Goal: Task Accomplishment & Management: Manage account settings

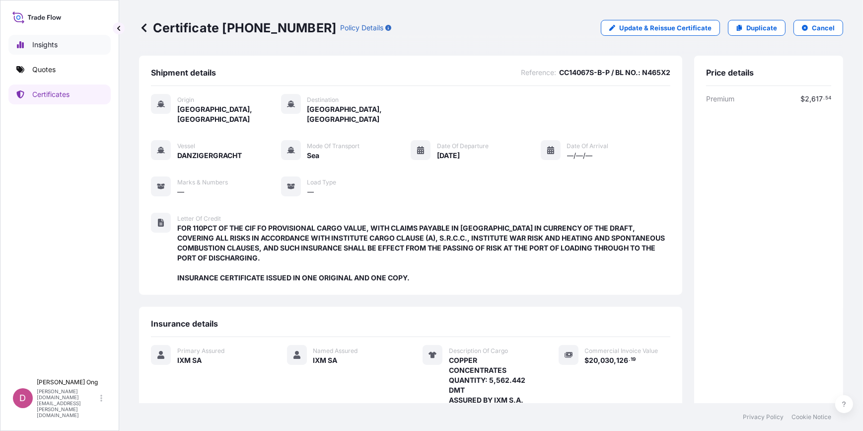
scroll to position [144, 0]
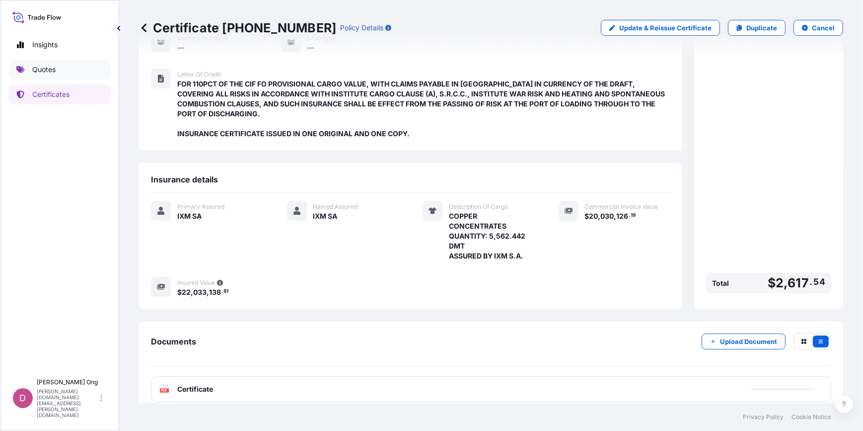
click at [33, 62] on link "Quotes" at bounding box center [59, 70] width 102 height 20
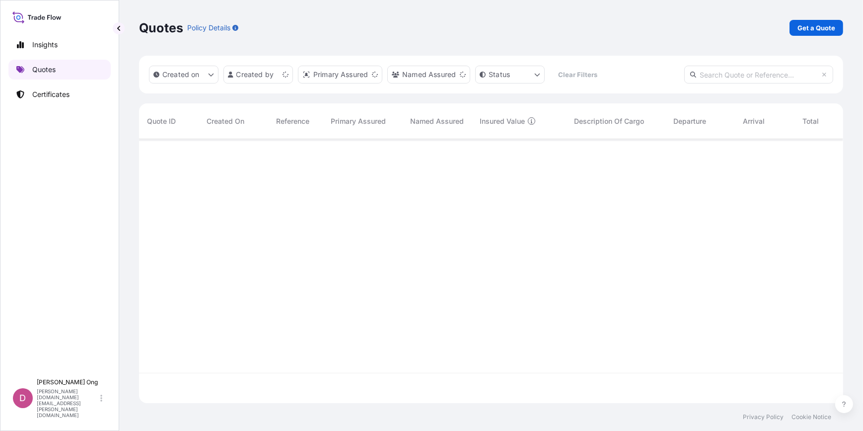
scroll to position [262, 698]
click at [831, 35] on div "Quotes Policy Details Get a Quote" at bounding box center [491, 28] width 705 height 56
click at [832, 32] on p "Get a Quote" at bounding box center [817, 28] width 38 height 10
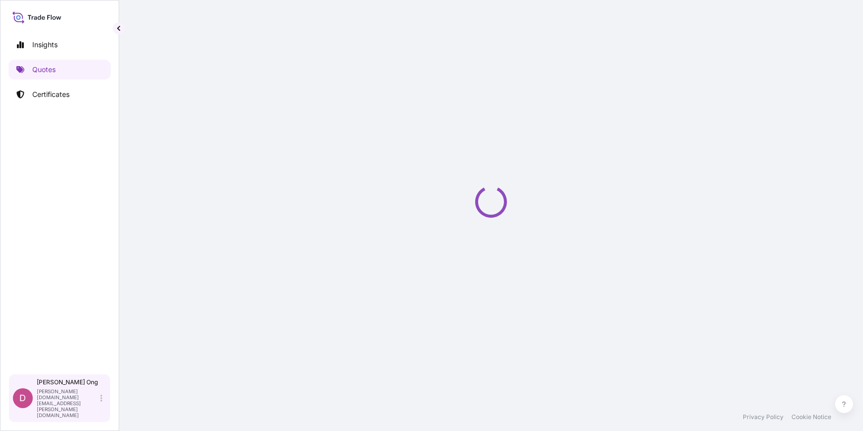
select select "Sea"
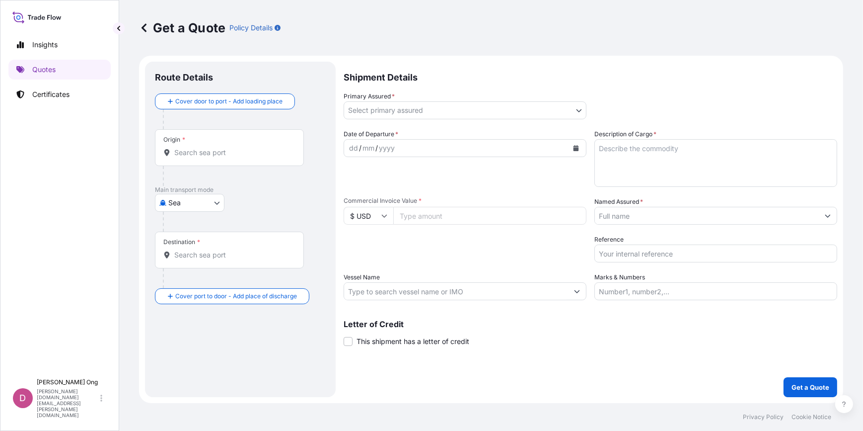
click at [857, 112] on div "Get a Quote Policy Details Route Details Cover door to port - Add loading place…" at bounding box center [491, 201] width 744 height 403
click at [457, 113] on body "Insights Quotes Certificates D [PERSON_NAME] [PERSON_NAME][DOMAIN_NAME][EMAIL_A…" at bounding box center [431, 215] width 863 height 431
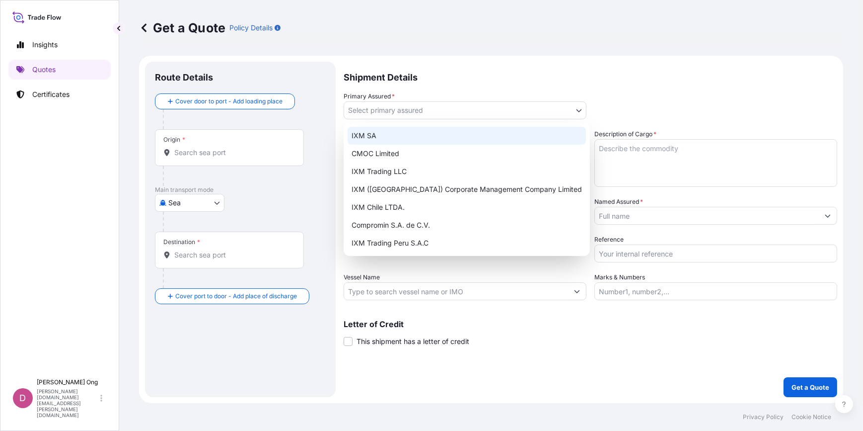
click at [415, 136] on div "IXM SA" at bounding box center [467, 136] width 238 height 18
select select "31846"
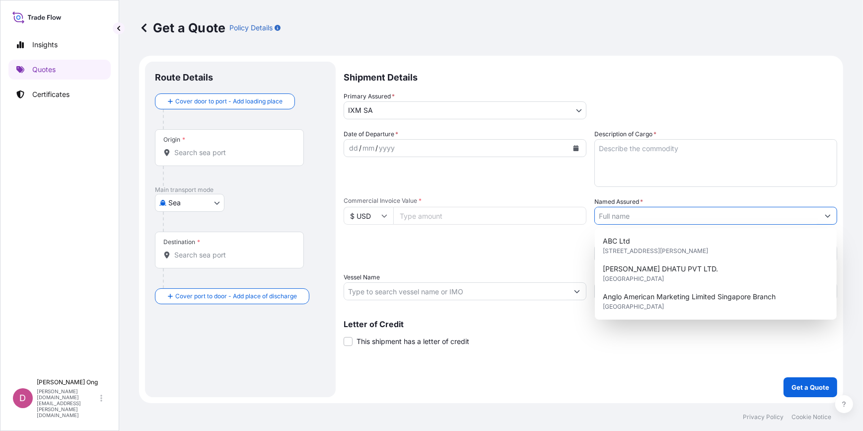
click at [649, 220] on input "Named Assured *" at bounding box center [707, 216] width 224 height 18
type input "x"
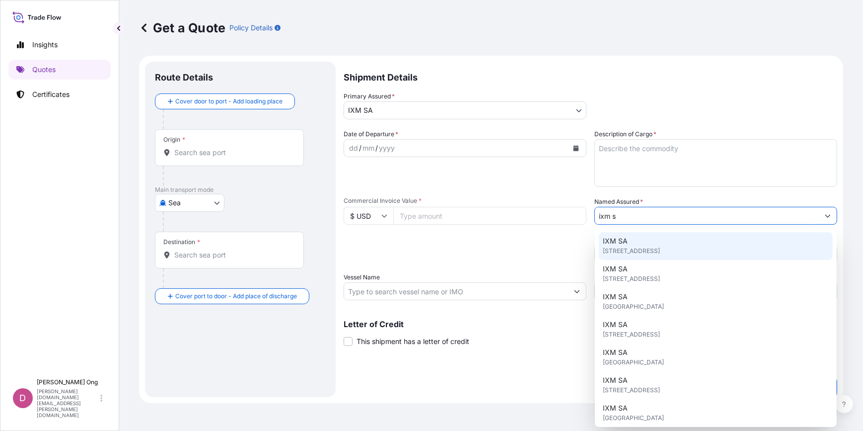
click at [631, 246] on span "[STREET_ADDRESS]" at bounding box center [631, 251] width 57 height 10
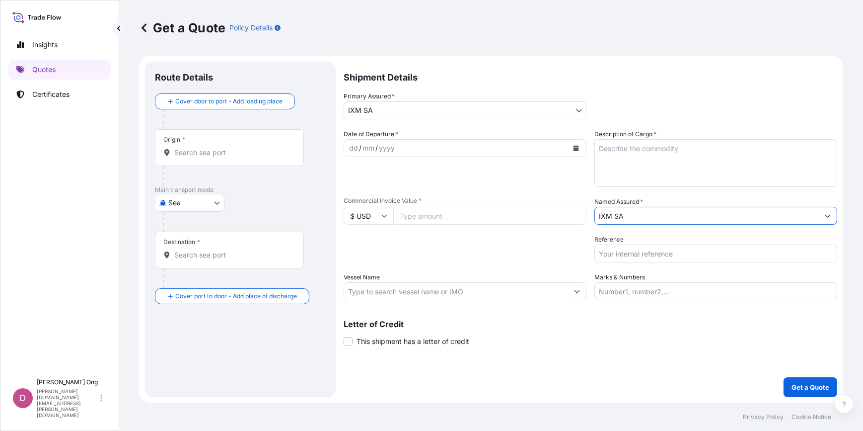
type input "IXM SA"
click at [596, 154] on textarea "Description of Cargo *" at bounding box center [716, 163] width 243 height 48
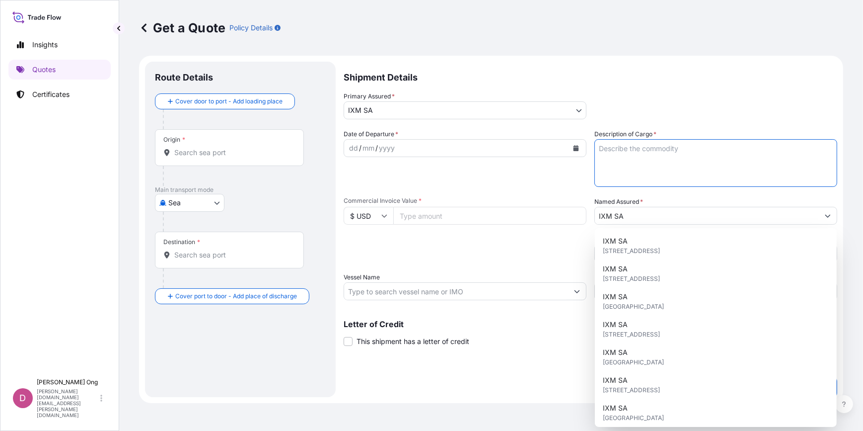
click at [575, 148] on icon "Calendar" at bounding box center [576, 148] width 5 height 6
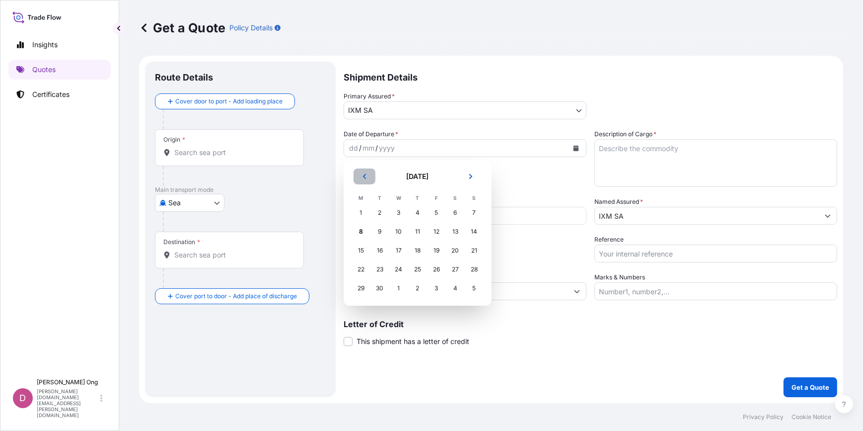
click at [371, 178] on button "Previous" at bounding box center [365, 176] width 22 height 16
click at [398, 290] on div "27" at bounding box center [399, 288] width 18 height 18
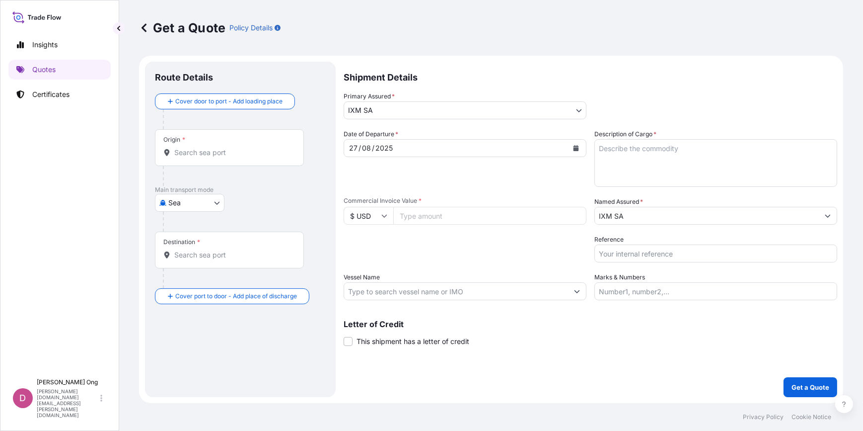
click at [547, 395] on div "Shipment Details Primary Assured * IXM SA IXM SA CMOC Limited IXM Trading LLC I…" at bounding box center [591, 229] width 494 height 335
click at [471, 217] on input "Commercial Invoice Value *" at bounding box center [489, 216] width 193 height 18
paste input "20030126.19"
type input "20030126.19"
drag, startPoint x: 194, startPoint y: 166, endPoint x: 203, endPoint y: 160, distance: 11.2
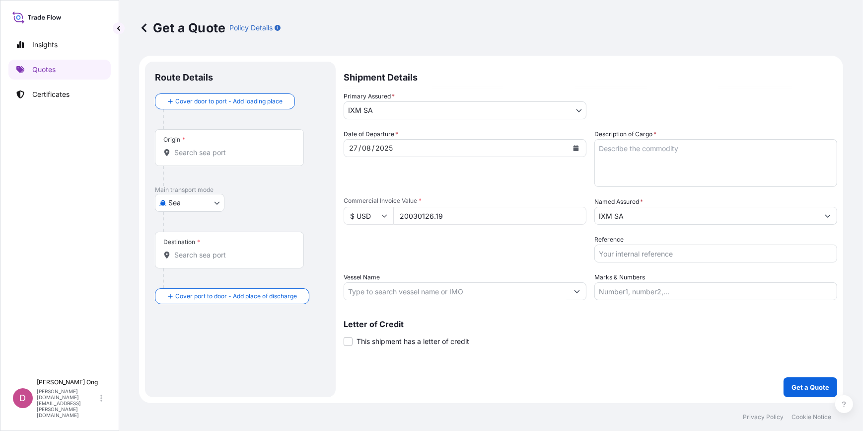
click at [194, 166] on div at bounding box center [233, 176] width 141 height 20
click at [213, 154] on input "Origin *" at bounding box center [232, 153] width 117 height 10
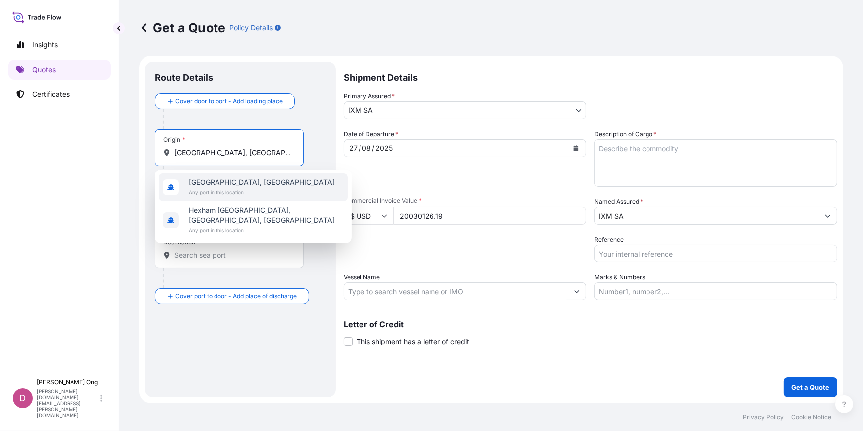
click at [221, 184] on span "[GEOGRAPHIC_DATA], [GEOGRAPHIC_DATA]" at bounding box center [262, 182] width 146 height 10
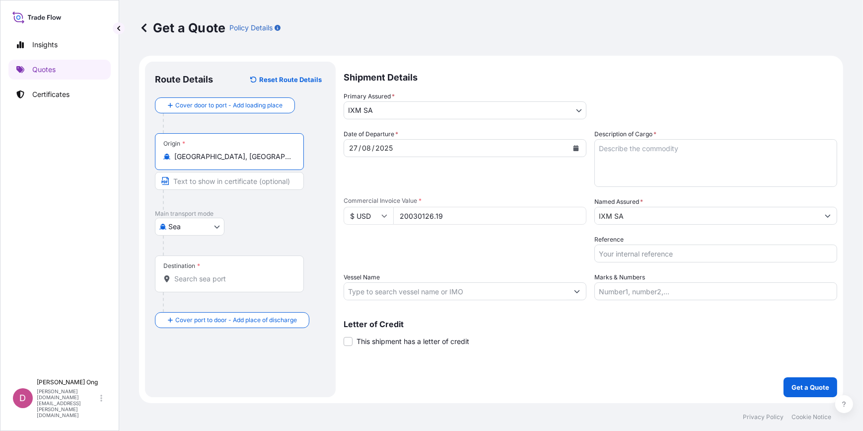
type input "[GEOGRAPHIC_DATA], [GEOGRAPHIC_DATA]"
click at [221, 184] on input "Text to appear on certificate" at bounding box center [231, 181] width 153 height 18
type input "[GEOGRAPHIC_DATA], [GEOGRAPHIC_DATA]"
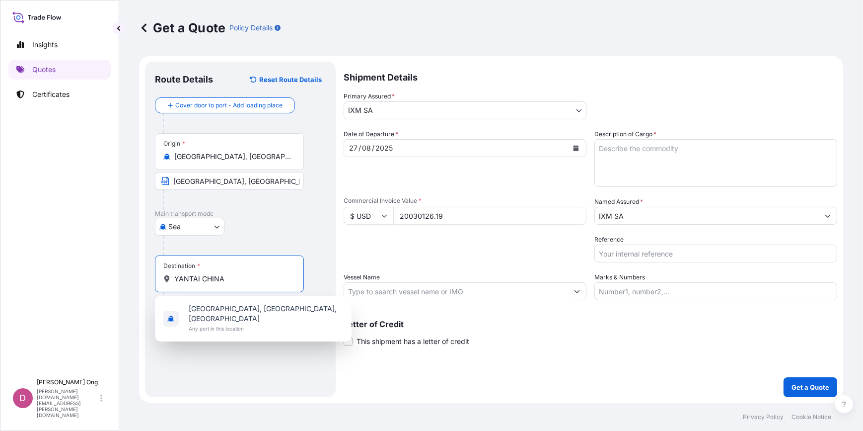
type input "YANTAI CHINA"
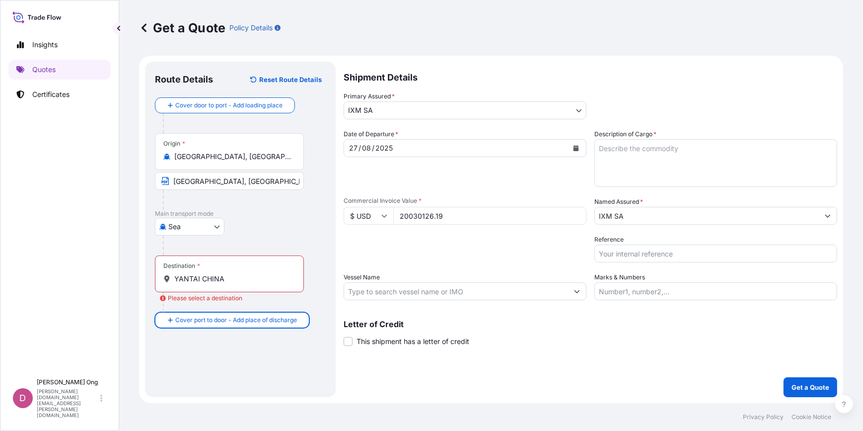
click at [239, 281] on input "YANTAI CHINA" at bounding box center [232, 279] width 117 height 10
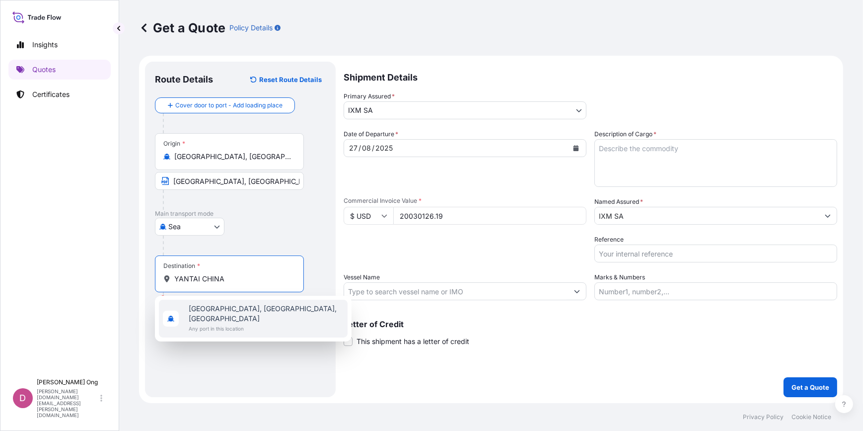
click at [227, 323] on span "Any port in this location" at bounding box center [266, 328] width 155 height 10
type input "[GEOGRAPHIC_DATA], [GEOGRAPHIC_DATA], [GEOGRAPHIC_DATA]"
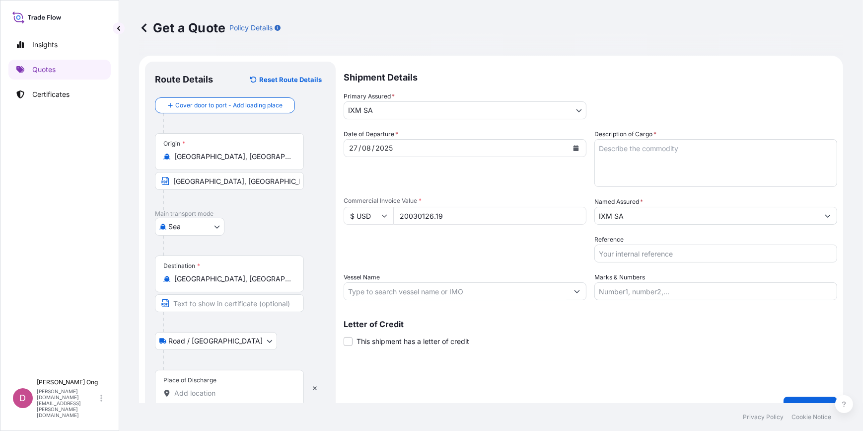
scroll to position [19, 0]
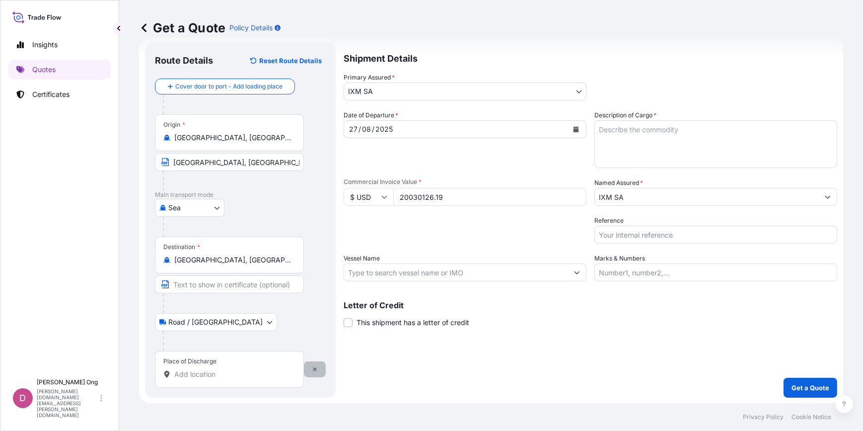
click at [314, 367] on icon "button" at bounding box center [315, 369] width 6 height 6
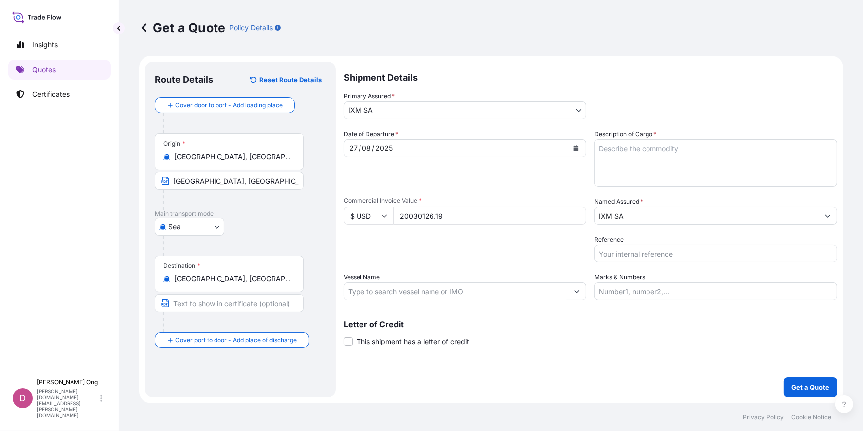
click at [256, 305] on input "Text to appear on certificate" at bounding box center [229, 303] width 149 height 18
type input "YANTAI, [GEOGRAPHIC_DATA]"
click at [700, 169] on textarea "Description of Cargo *" at bounding box center [716, 163] width 243 height 48
click at [679, 154] on textarea "COPPER CONCENTRATES QUANTITY:" at bounding box center [716, 163] width 243 height 48
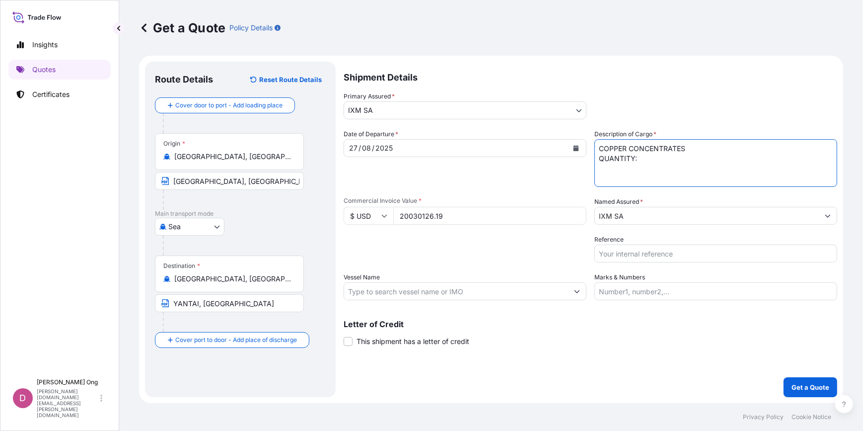
paste textarea "5,562.442"
type textarea "COPPER CONCENTRATES QUANTITY: 5,562.442 DMT ASSURED BY IXM S.A."
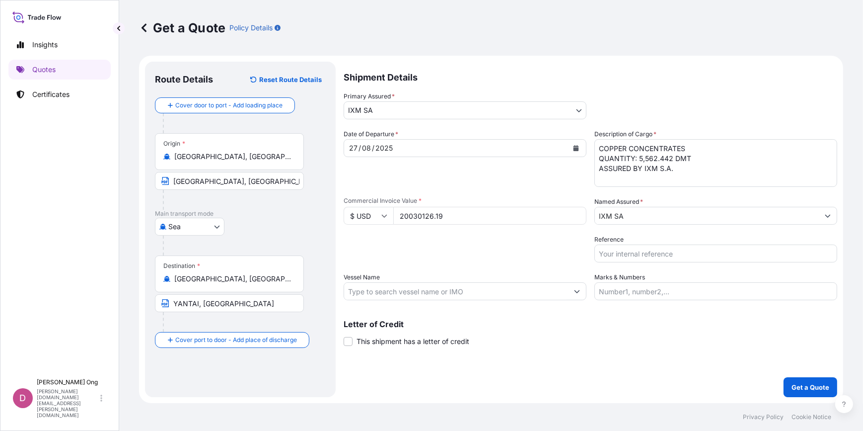
click at [387, 293] on input "Vessel Name" at bounding box center [456, 291] width 224 height 18
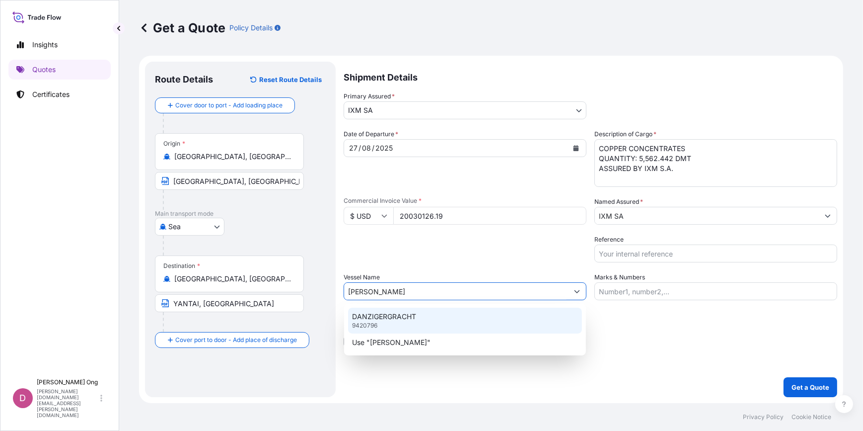
click at [417, 323] on div "DANZIGERGRACHT 9420796" at bounding box center [465, 321] width 234 height 26
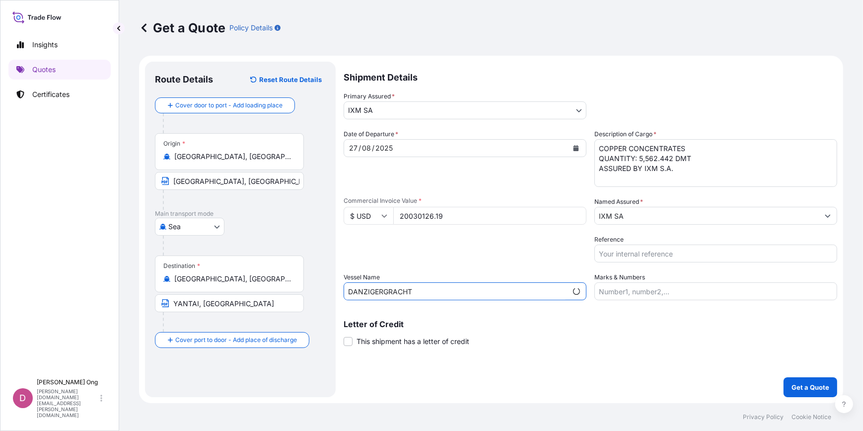
type input "DANZIGERGRACHT"
click at [396, 342] on span "This shipment has a letter of credit" at bounding box center [413, 341] width 113 height 10
click at [344, 336] on input "This shipment has a letter of credit" at bounding box center [344, 336] width 0 height 0
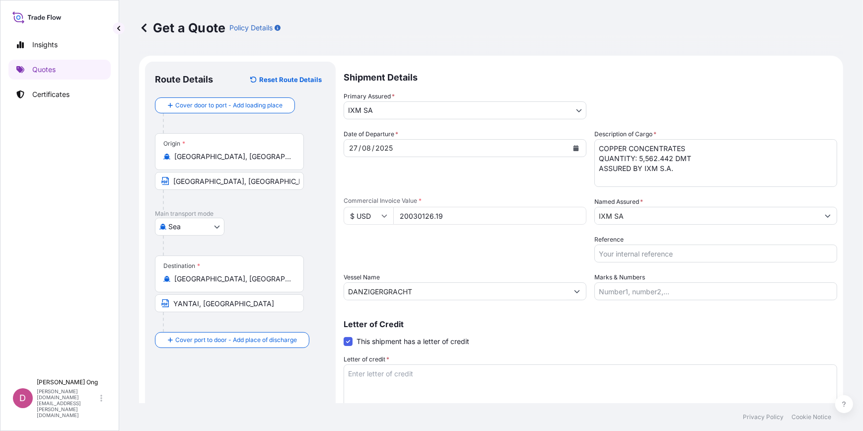
click at [659, 251] on input "Reference" at bounding box center [716, 253] width 243 height 18
click at [666, 252] on input "Reference" at bounding box center [716, 253] width 243 height 18
click at [702, 257] on input "Reference" at bounding box center [716, 253] width 243 height 18
click at [627, 253] on input "CC" at bounding box center [716, 253] width 243 height 18
click at [776, 259] on input "CC14067S-P / BL NO.: N465X2" at bounding box center [716, 253] width 243 height 18
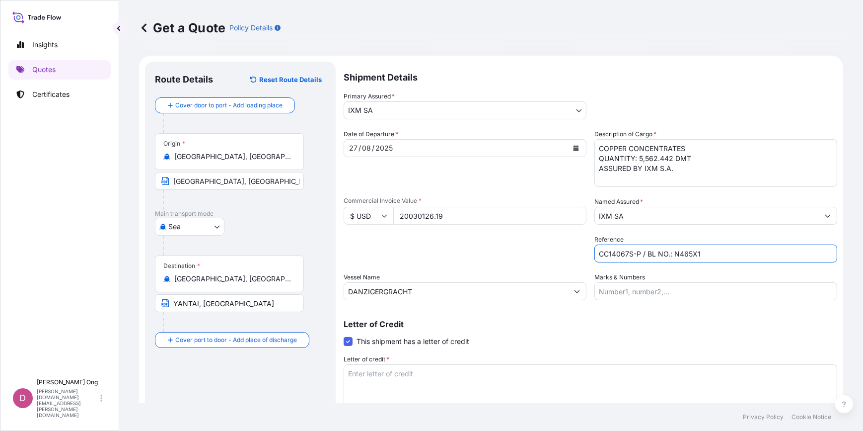
type input "CC14067S-P / BL NO.: N465X1"
click at [548, 336] on div "Letter of Credit This shipment has a letter of credit Letter of credit * Letter…" at bounding box center [591, 371] width 494 height 102
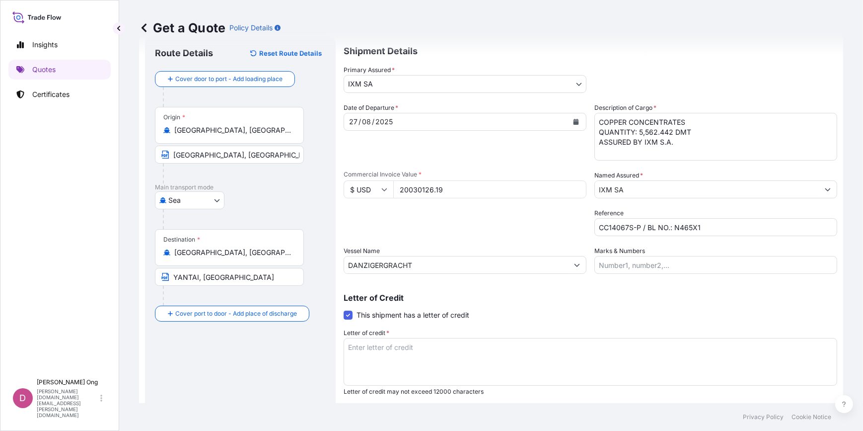
scroll to position [52, 0]
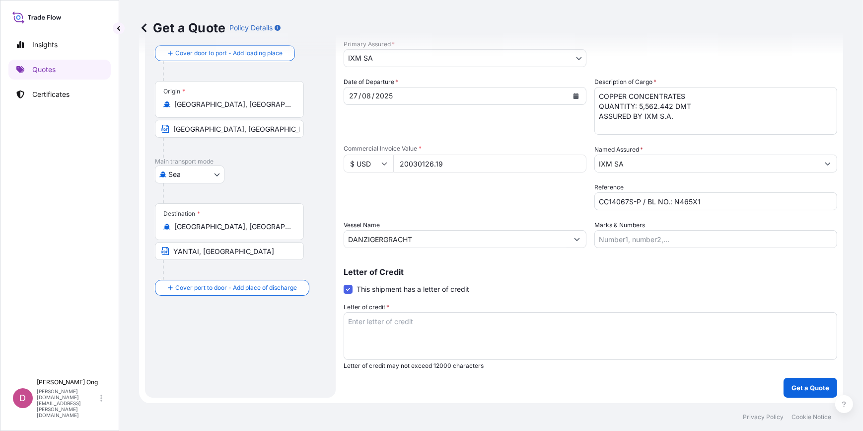
click at [542, 319] on textarea "Letter of credit *" at bounding box center [591, 336] width 494 height 48
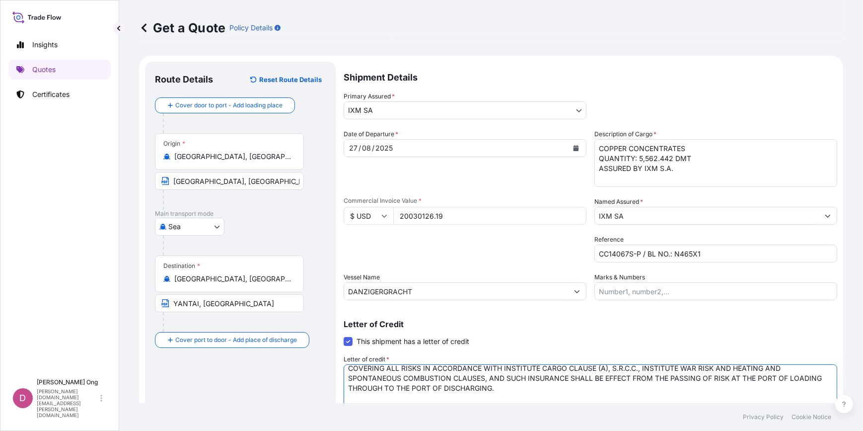
scroll to position [0, 0]
type textarea "FOR 110 PCT OF THE CIF FO PROVISIONAL INVOICE VALUE, WITH CLAIMS PAYABLE IN [GE…"
click at [682, 328] on div "Letter of Credit This shipment has a letter of credit Letter of credit * FOR 11…" at bounding box center [591, 371] width 494 height 102
drag, startPoint x: 682, startPoint y: 328, endPoint x: 647, endPoint y: 319, distance: 36.3
click at [647, 320] on p "Letter of Credit" at bounding box center [591, 324] width 494 height 8
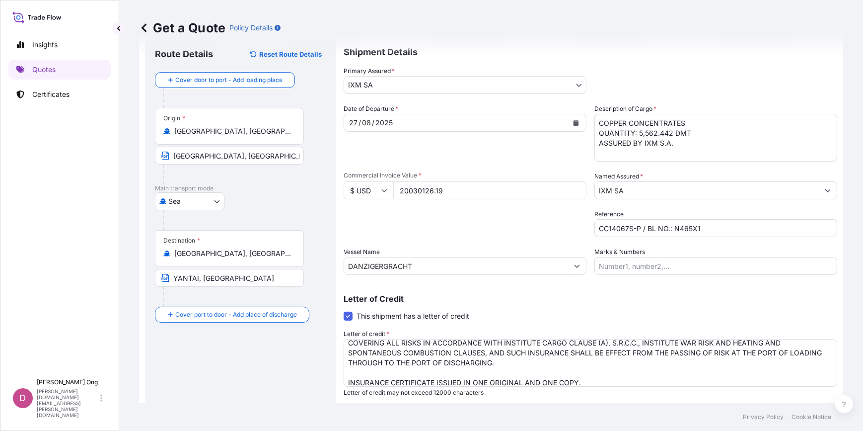
scroll to position [52, 0]
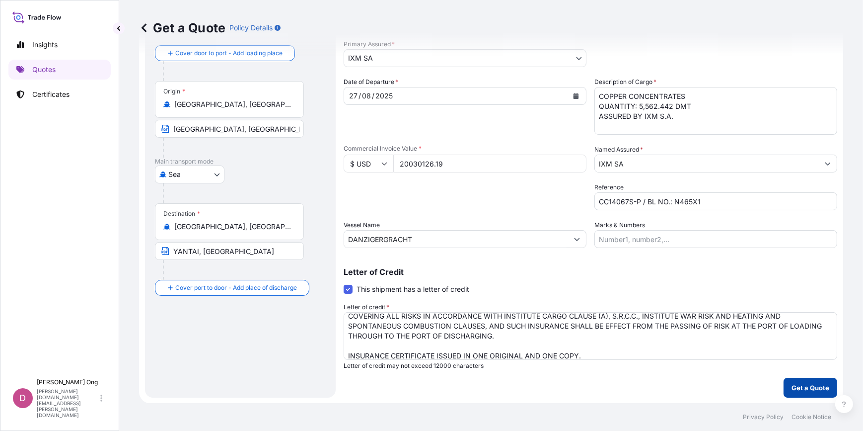
click at [811, 386] on p "Get a Quote" at bounding box center [811, 388] width 38 height 10
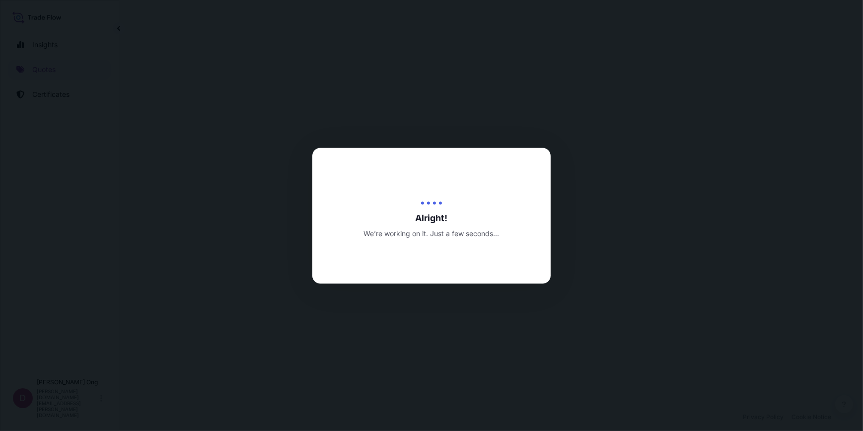
select select "Sea"
select select "31846"
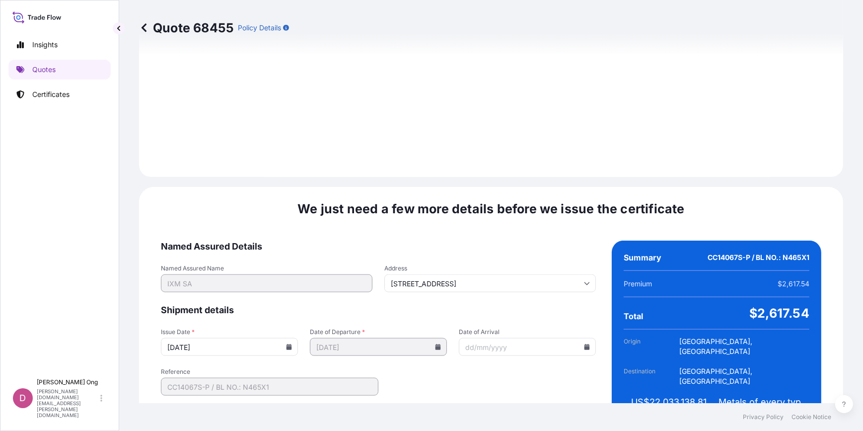
scroll to position [1215, 0]
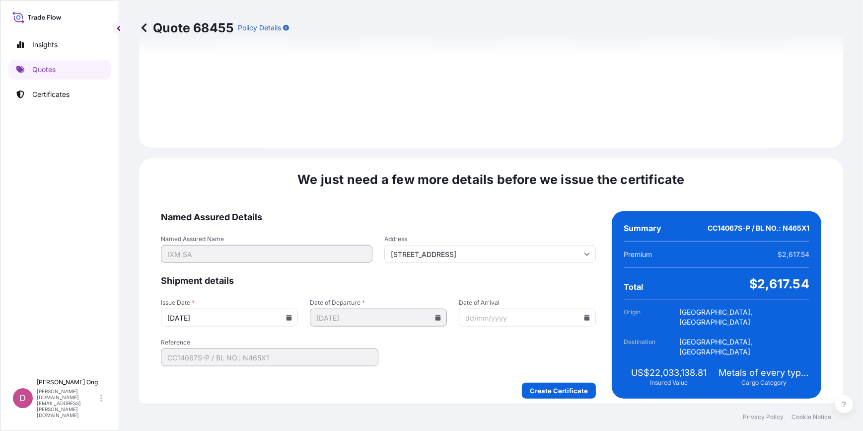
click at [284, 320] on input "[DATE]" at bounding box center [229, 318] width 137 height 18
click at [288, 314] on icon at bounding box center [289, 317] width 5 height 6
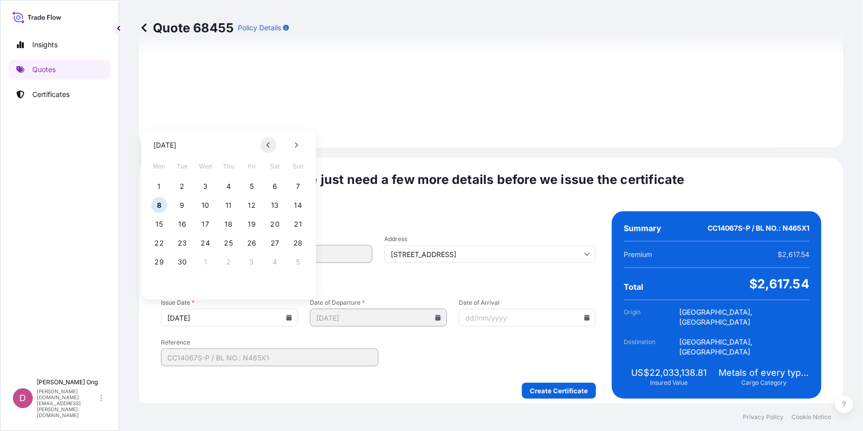
click at [269, 144] on icon at bounding box center [269, 145] width 4 height 6
click at [203, 262] on button "27" at bounding box center [206, 262] width 16 height 16
type input "[DATE]"
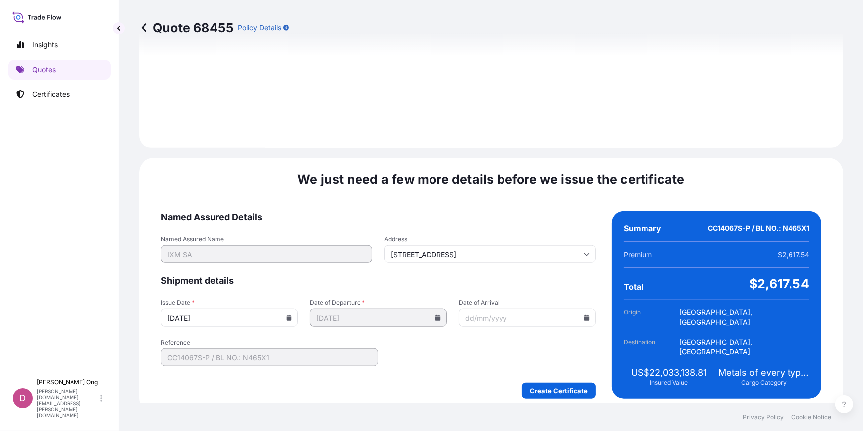
click at [430, 366] on form "Named Assured Details Named Assured Name IXM SA Address [STREET_ADDRESS] Shipme…" at bounding box center [378, 304] width 435 height 187
drag, startPoint x: 430, startPoint y: 366, endPoint x: 422, endPoint y: 374, distance: 11.9
click at [422, 383] on div "Create Certificate" at bounding box center [378, 391] width 435 height 16
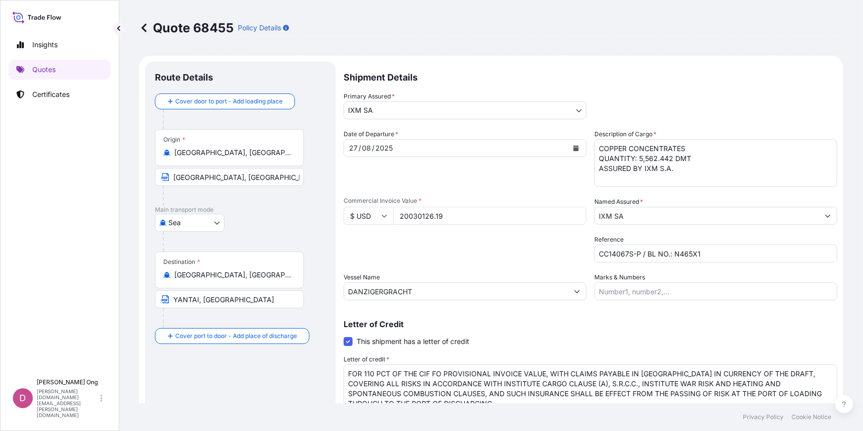
drag, startPoint x: 428, startPoint y: 367, endPoint x: 429, endPoint y: 117, distance: 250.4
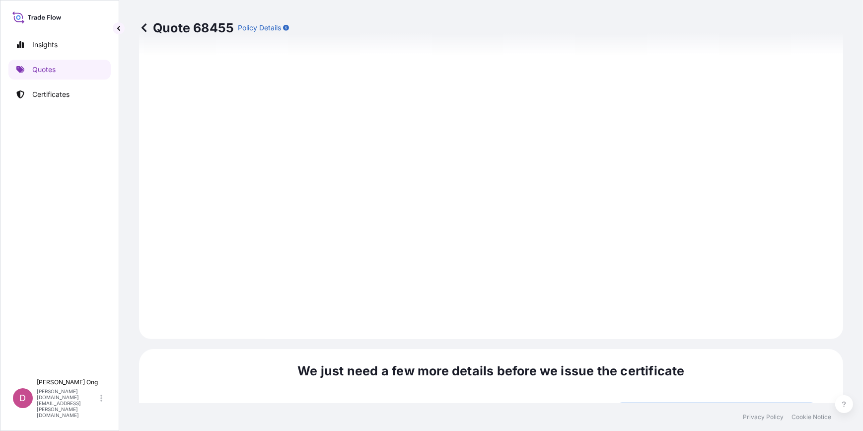
scroll to position [1215, 0]
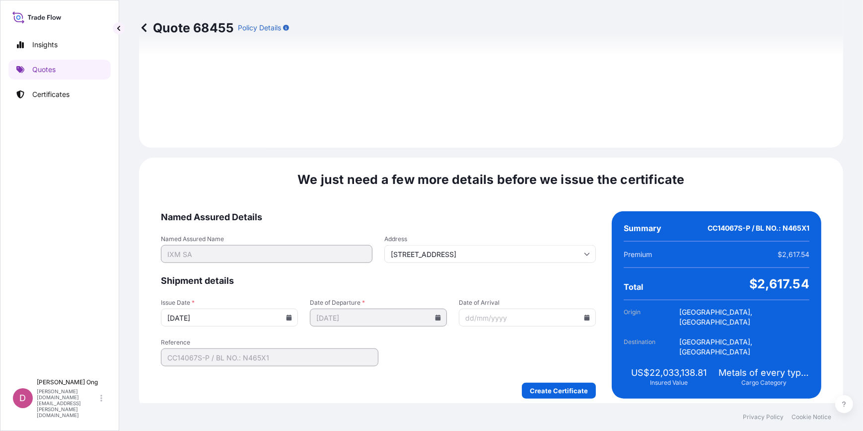
drag, startPoint x: 425, startPoint y: 171, endPoint x: 440, endPoint y: 348, distance: 178.0
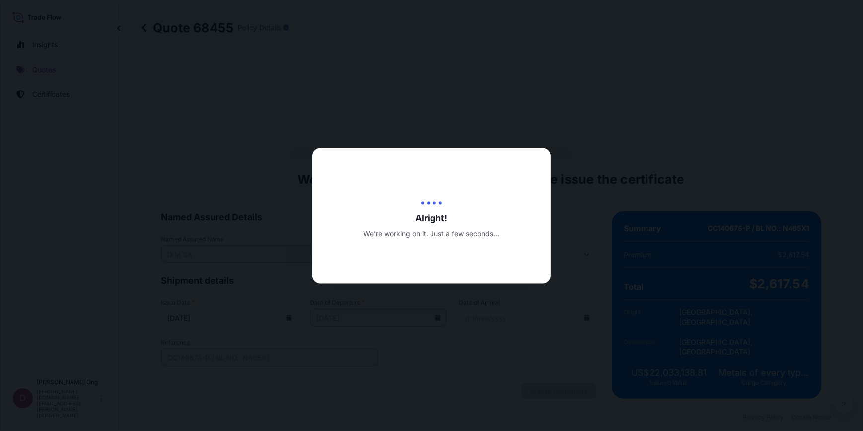
click at [561, 383] on div at bounding box center [431, 215] width 863 height 431
drag, startPoint x: 561, startPoint y: 383, endPoint x: 528, endPoint y: 392, distance: 35.2
click at [528, 392] on div at bounding box center [431, 215] width 863 height 431
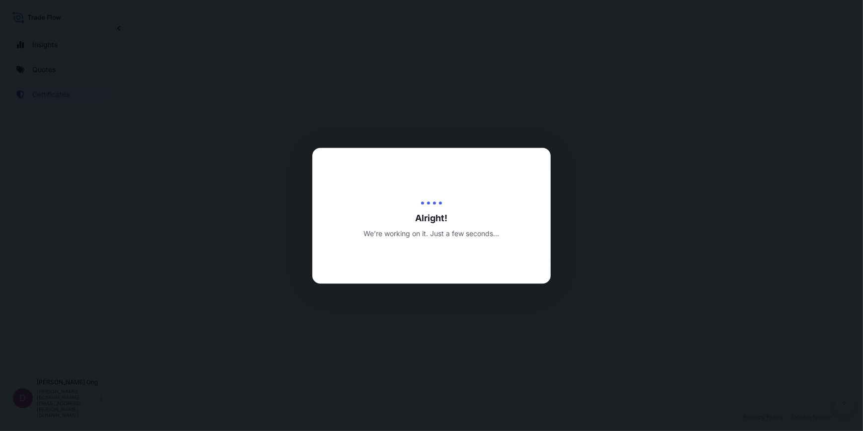
drag, startPoint x: 528, startPoint y: 392, endPoint x: 470, endPoint y: 392, distance: 57.6
click at [470, 392] on div at bounding box center [431, 215] width 863 height 431
drag, startPoint x: 470, startPoint y: 392, endPoint x: 438, endPoint y: 395, distance: 31.9
click at [438, 395] on div at bounding box center [431, 215] width 863 height 431
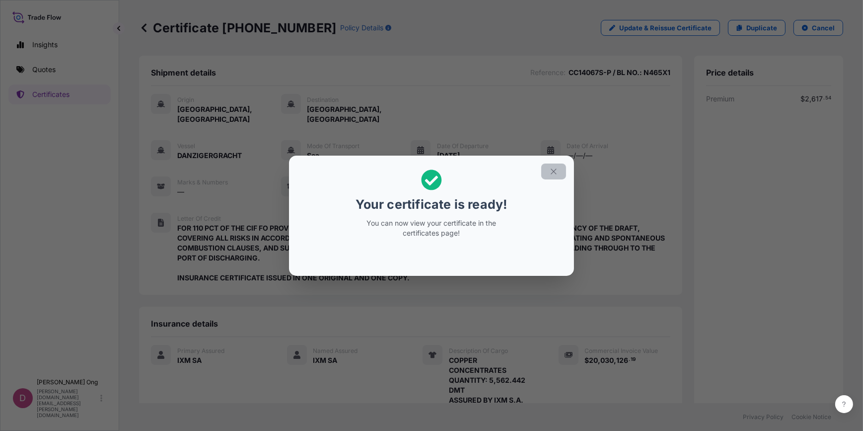
click at [553, 171] on icon "button" at bounding box center [553, 170] width 5 height 5
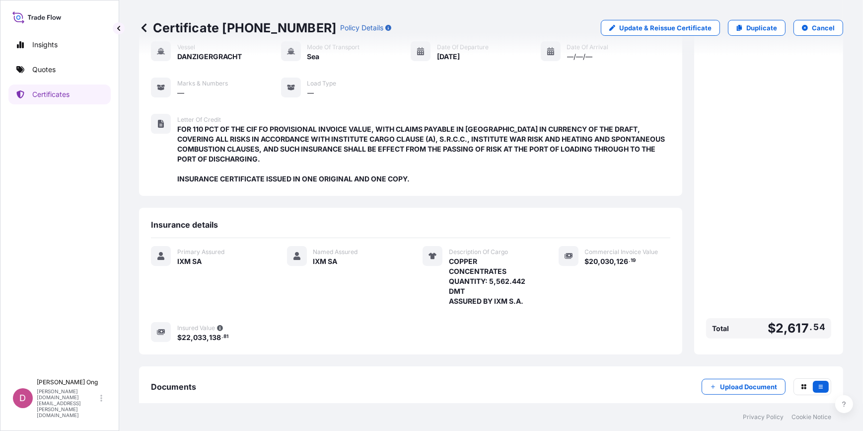
scroll to position [144, 0]
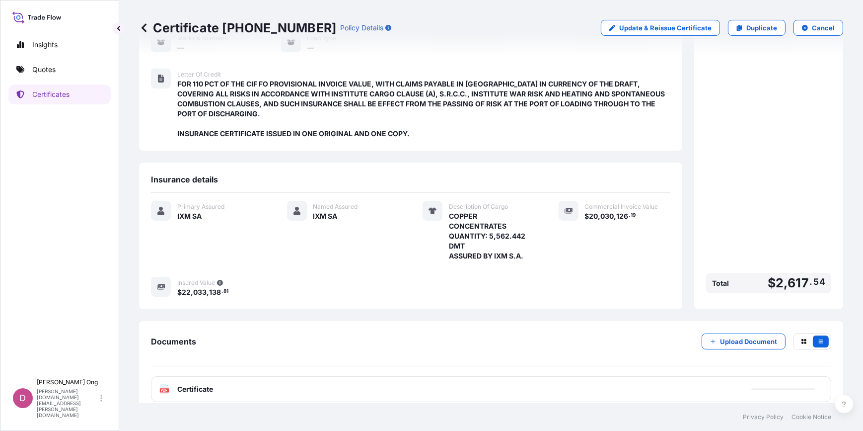
click at [407, 383] on div "PDF Certificate" at bounding box center [491, 389] width 681 height 26
click at [409, 380] on div "PDF Certificate" at bounding box center [491, 389] width 681 height 26
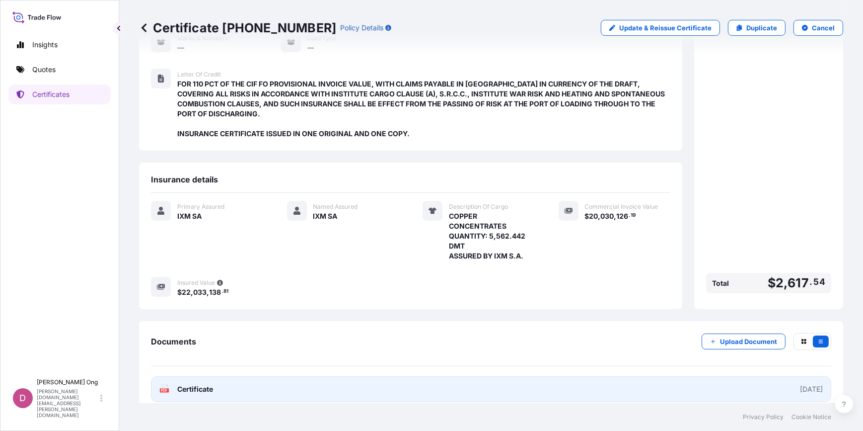
click at [409, 380] on link "PDF Certificate [DATE]" at bounding box center [491, 389] width 681 height 26
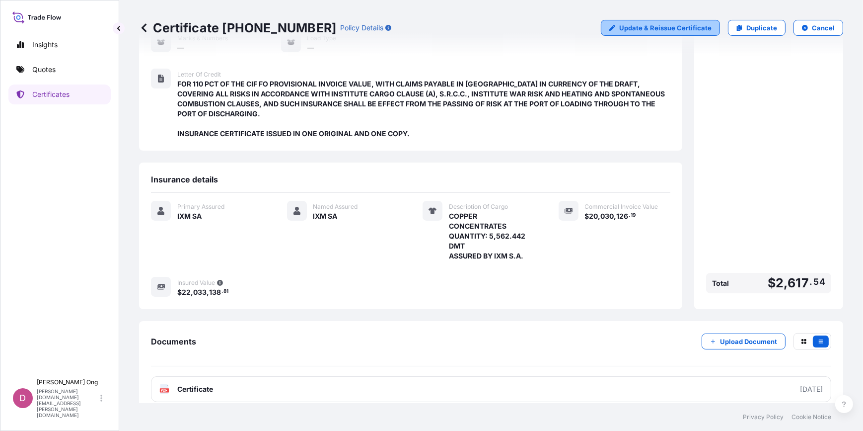
click at [679, 25] on p "Update & Reissue Certificate" at bounding box center [666, 28] width 92 height 10
select select "Sea"
select select "31846"
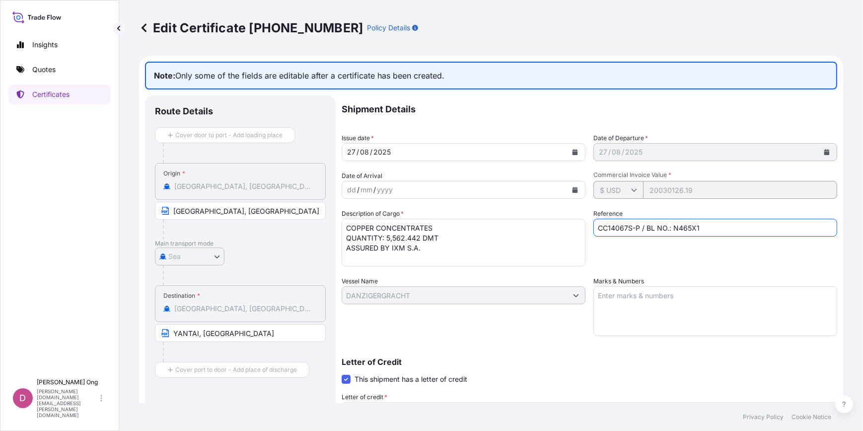
click at [630, 229] on input "CC14067S-P / BL NO.: N465X1" at bounding box center [716, 228] width 244 height 18
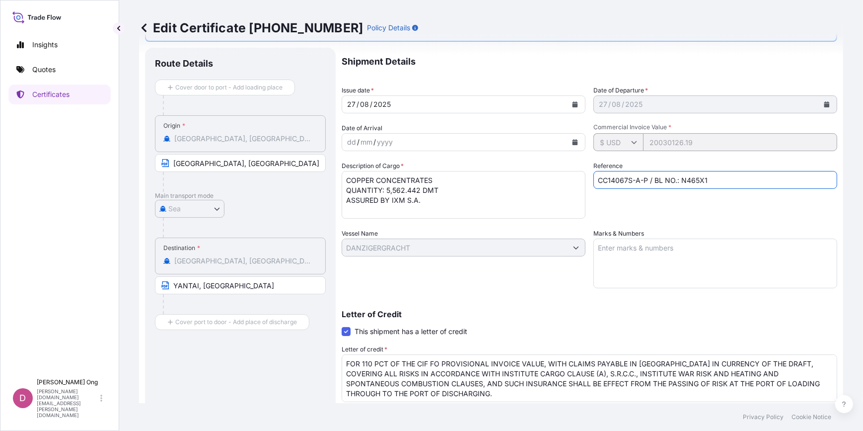
scroll to position [135, 0]
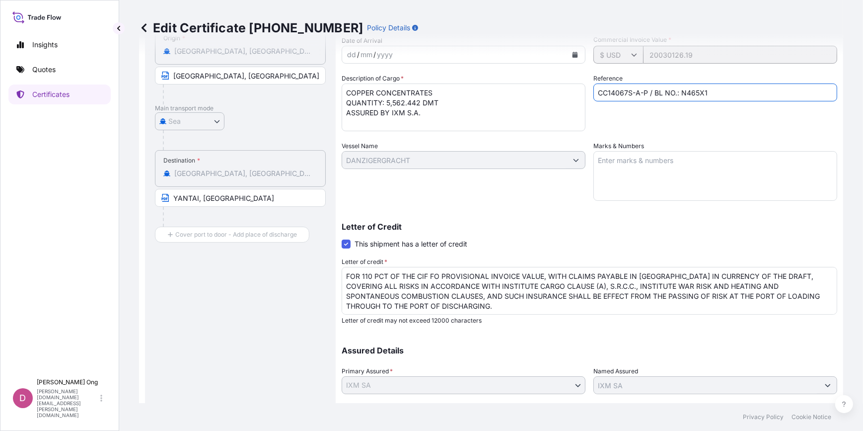
type input "CC14067S-A-P / BL NO.: N465X1"
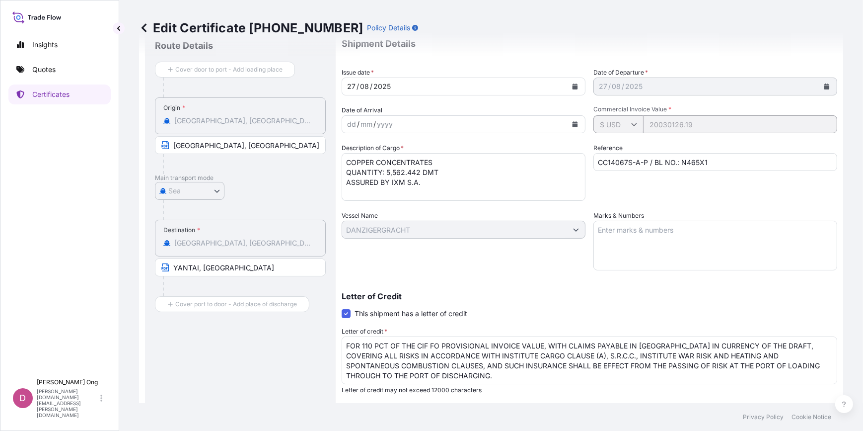
scroll to position [0, 0]
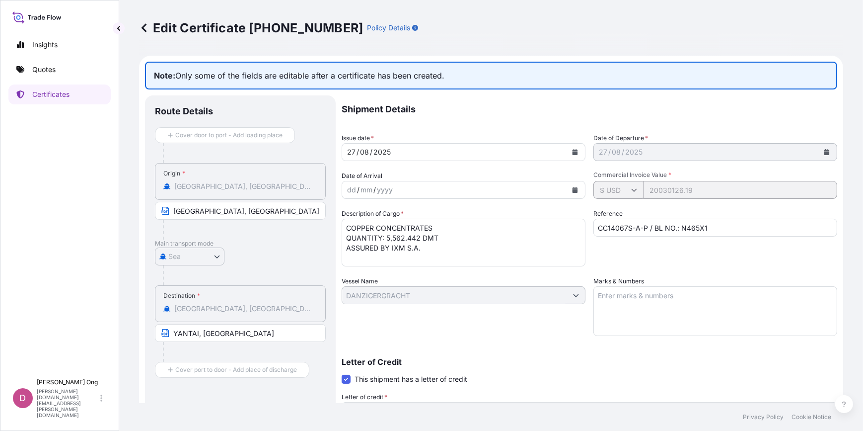
click at [536, 340] on div "Shipment Details Issue date * [DATE] Date of Departure * [DATE] Date of Arrival…" at bounding box center [590, 331] width 496 height 473
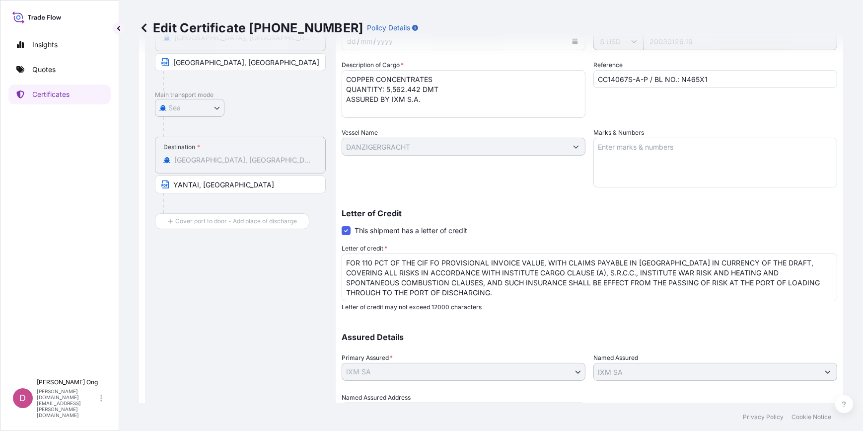
scroll to position [199, 0]
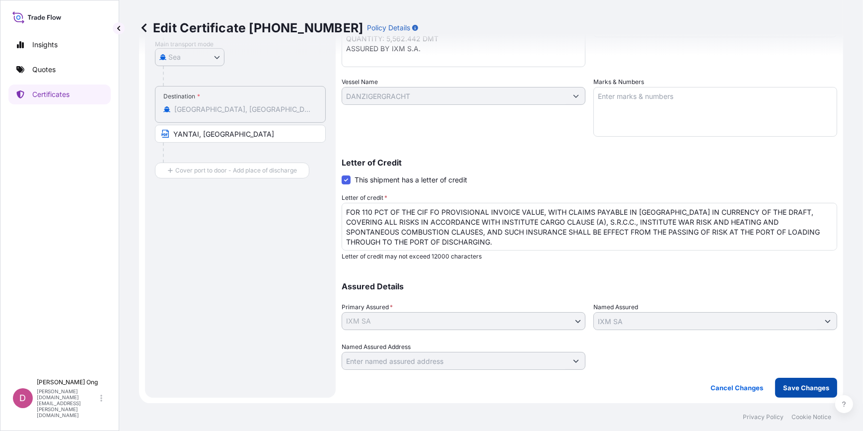
click at [799, 384] on p "Save Changes" at bounding box center [807, 388] width 46 height 10
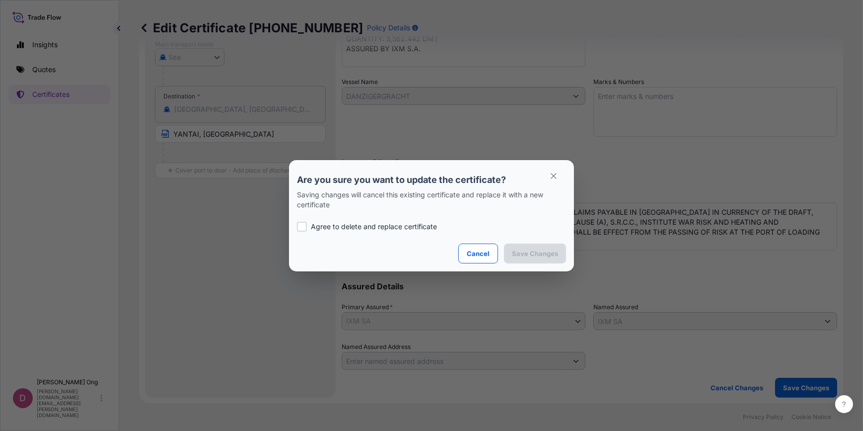
click at [401, 224] on p "Agree to delete and replace certificate" at bounding box center [374, 227] width 126 height 10
checkbox input "true"
click at [527, 251] on p "Save Changes" at bounding box center [535, 253] width 46 height 10
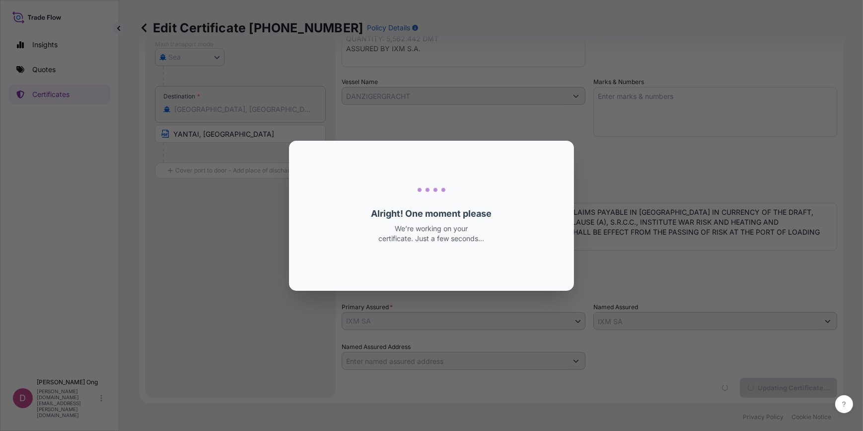
click at [534, 246] on div "Loading... Alright! One moment please We’re working on your certificate. Just a…" at bounding box center [432, 216] width 238 height 134
drag, startPoint x: 534, startPoint y: 246, endPoint x: 463, endPoint y: 221, distance: 75.3
click at [463, 221] on div "Loading... Alright! One moment please We’re working on your certificate. Just a…" at bounding box center [432, 216] width 238 height 134
click at [455, 259] on div "Loading... Alright! One moment please We’re working on your certificate. Just a…" at bounding box center [432, 216] width 238 height 134
drag, startPoint x: 455, startPoint y: 259, endPoint x: 443, endPoint y: 261, distance: 11.6
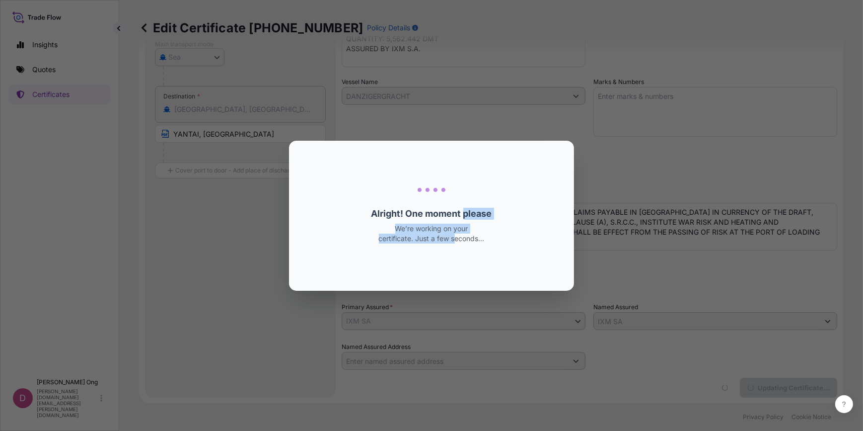
click at [443, 261] on div "Loading... Alright! One moment please We’re working on your certificate. Just a…" at bounding box center [432, 216] width 238 height 134
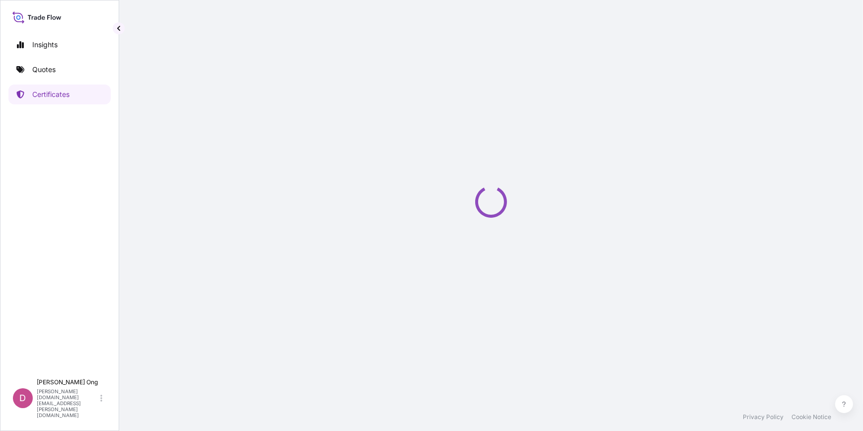
click at [446, 229] on div "Loading" at bounding box center [491, 201] width 705 height 403
click at [440, 278] on div "Loading" at bounding box center [491, 201] width 705 height 403
drag, startPoint x: 439, startPoint y: 279, endPoint x: 427, endPoint y: 288, distance: 15.3
click at [427, 288] on div "Loading" at bounding box center [491, 201] width 705 height 403
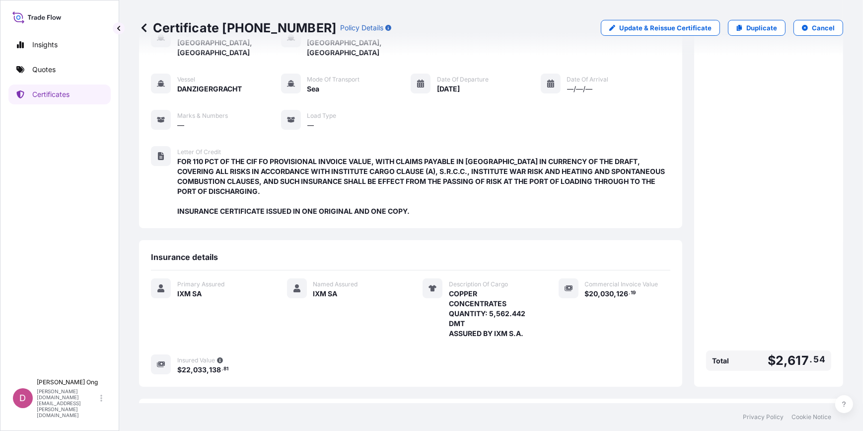
scroll to position [144, 0]
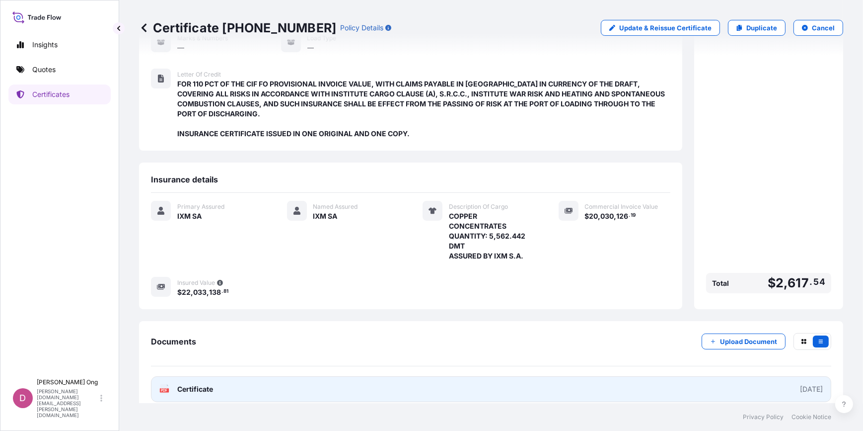
click at [249, 378] on link "PDF Certificate [DATE]" at bounding box center [491, 389] width 681 height 26
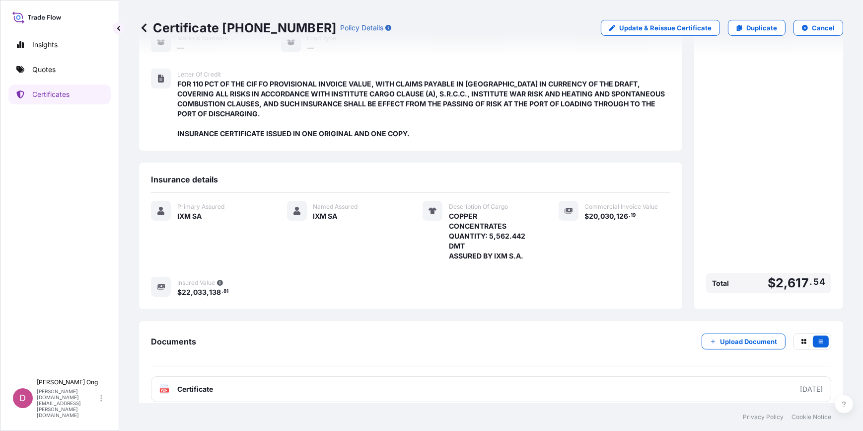
click at [227, 245] on div "Primary Assured IXM SA" at bounding box center [207, 231] width 112 height 60
